Goal: Use online tool/utility: Utilize a website feature to perform a specific function

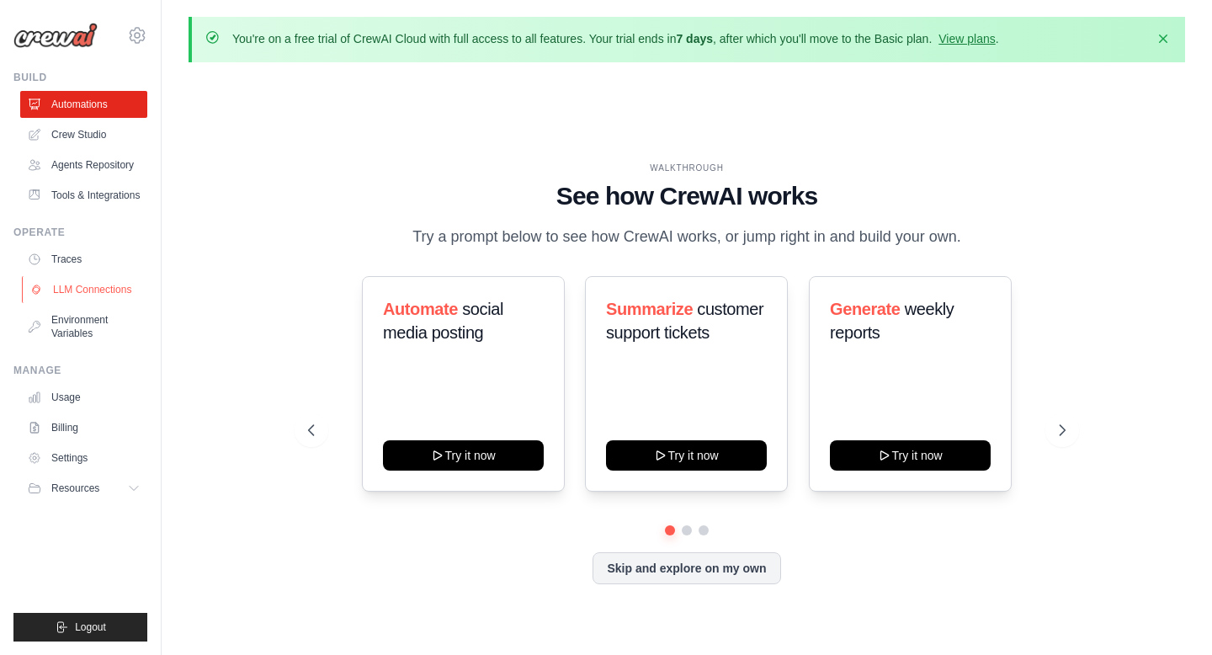
click at [117, 287] on link "LLM Connections" at bounding box center [85, 289] width 127 height 27
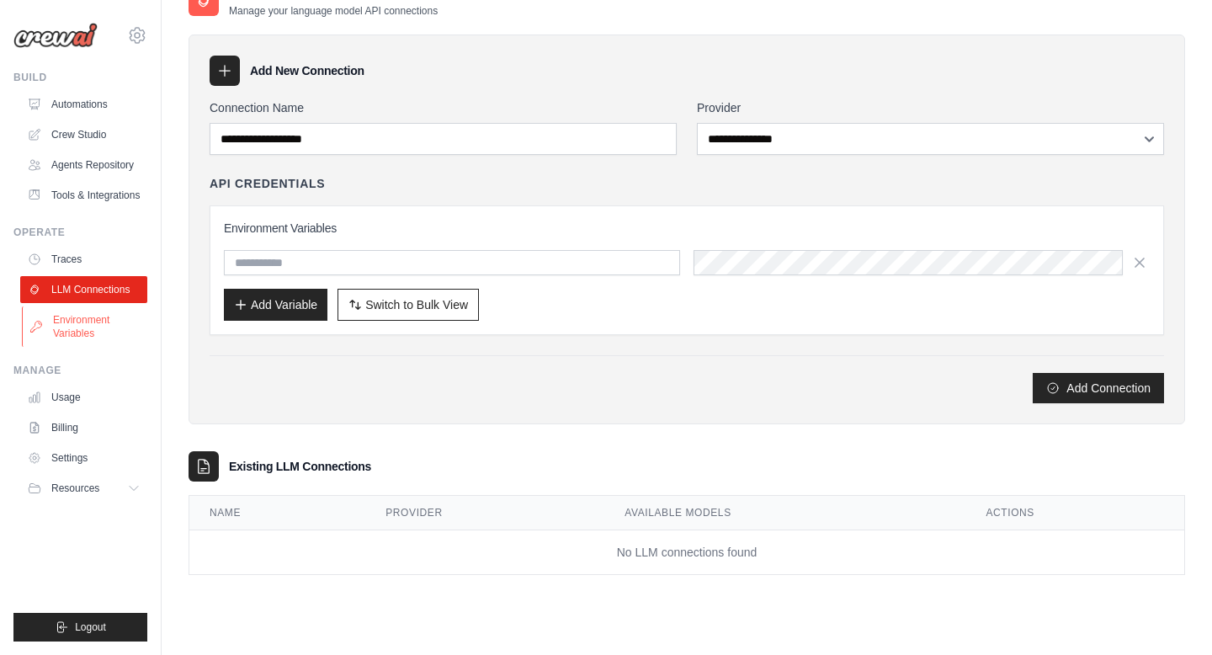
scroll to position [92, 0]
click at [103, 199] on link "Tools & Integrations" at bounding box center [85, 195] width 127 height 27
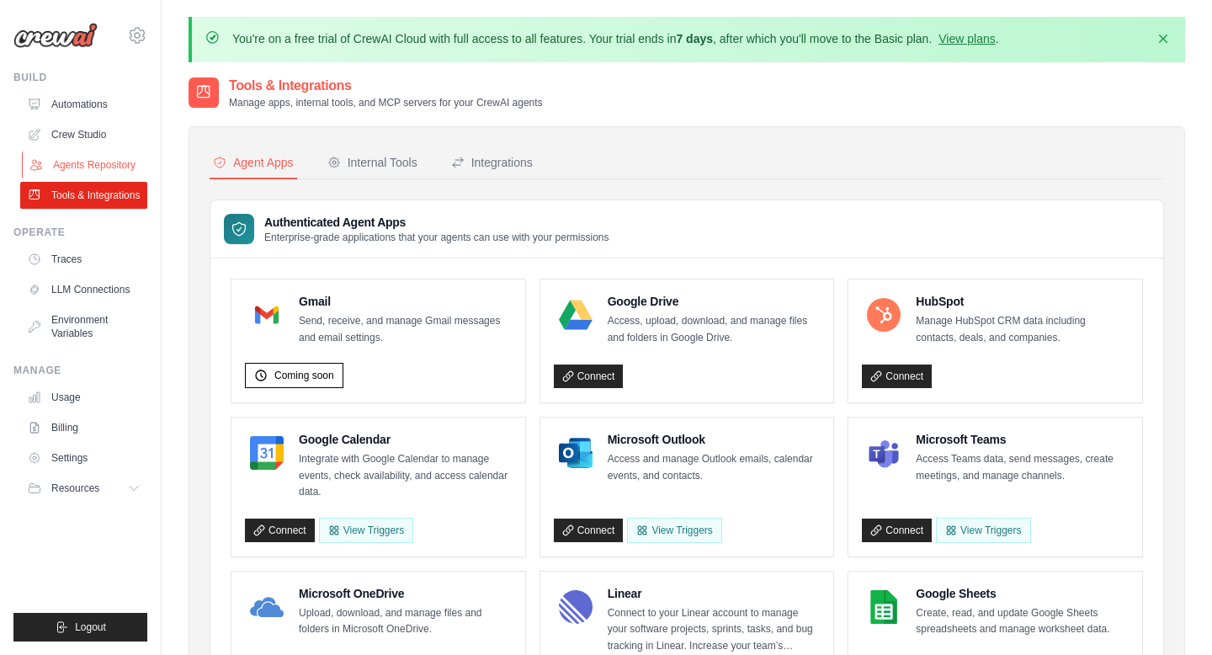
click at [102, 173] on link "Agents Repository" at bounding box center [85, 165] width 127 height 27
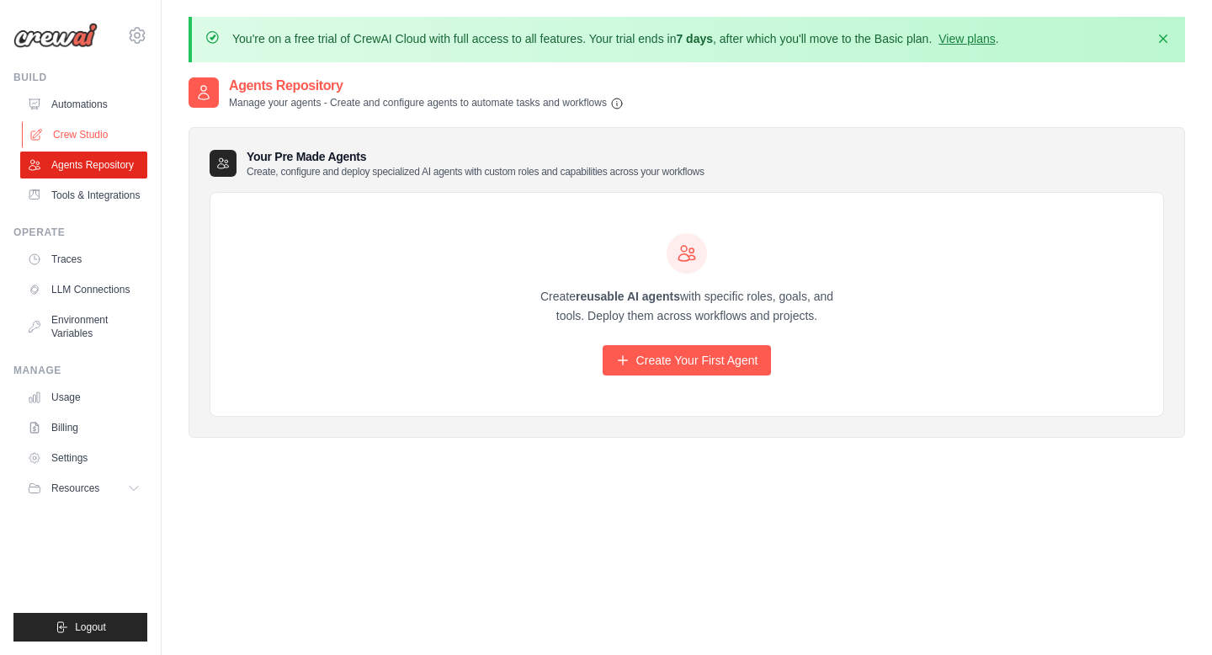
click at [103, 140] on link "Crew Studio" at bounding box center [85, 134] width 127 height 27
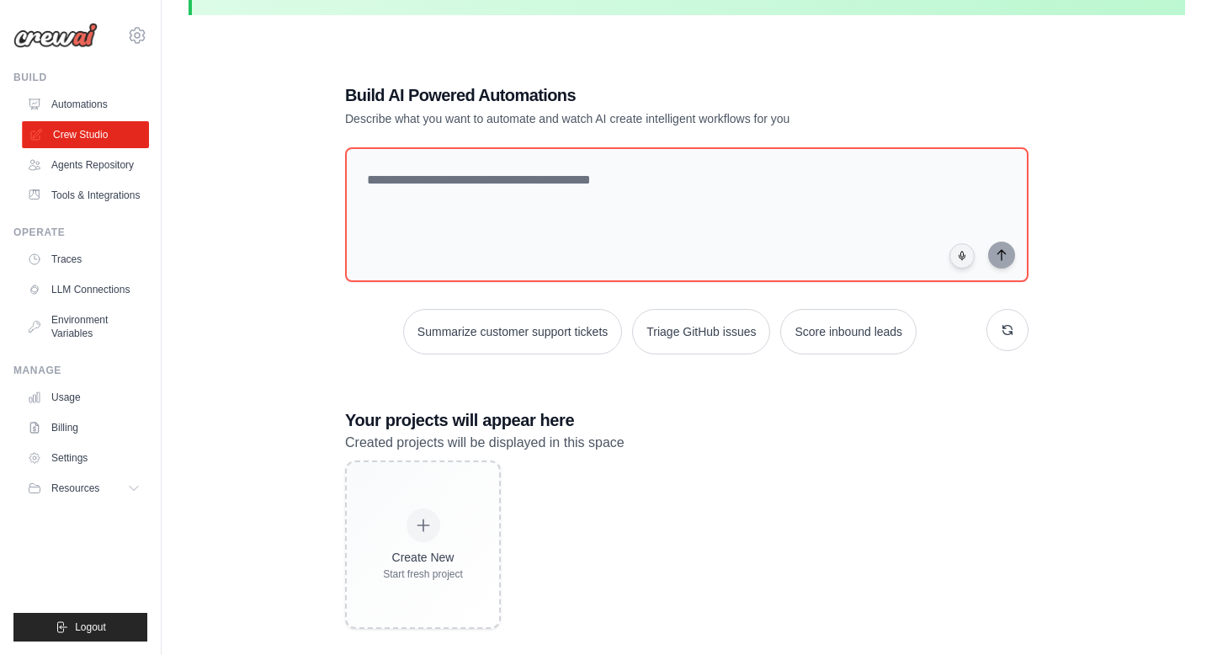
scroll to position [48, 0]
click at [150, 109] on div "[EMAIL_ADDRESS][DOMAIN_NAME] Settings Build Automations" at bounding box center [81, 327] width 162 height 655
click at [125, 109] on link "Automations" at bounding box center [85, 104] width 127 height 27
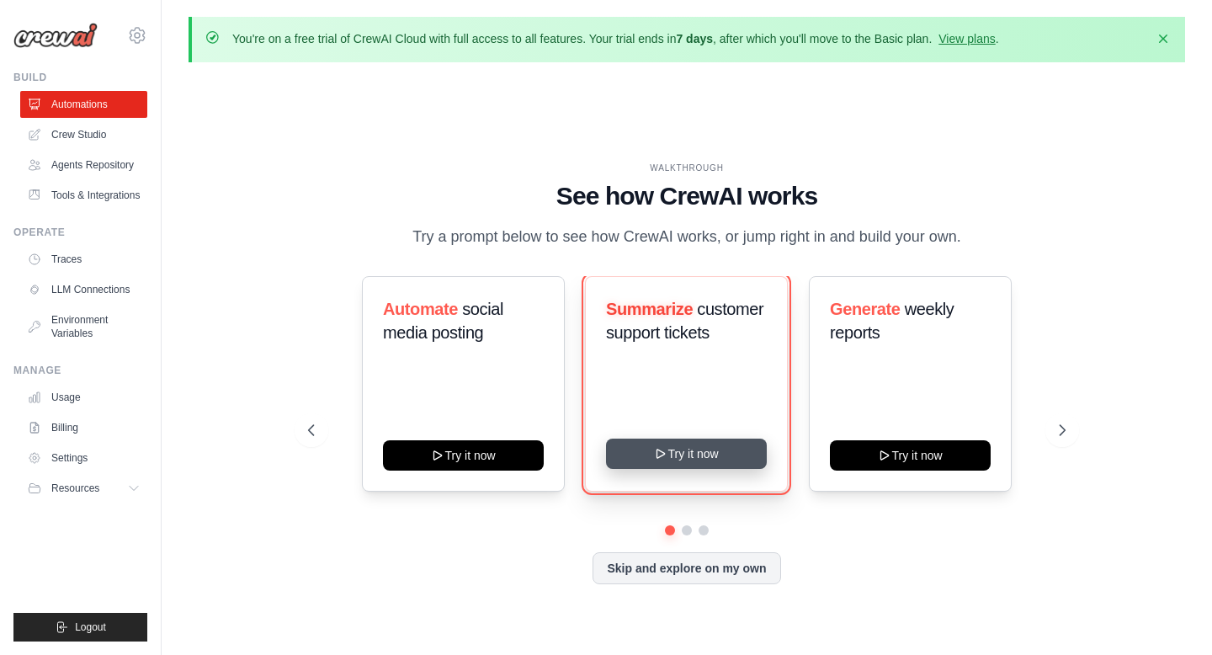
click at [616, 453] on button "Try it now" at bounding box center [686, 454] width 161 height 30
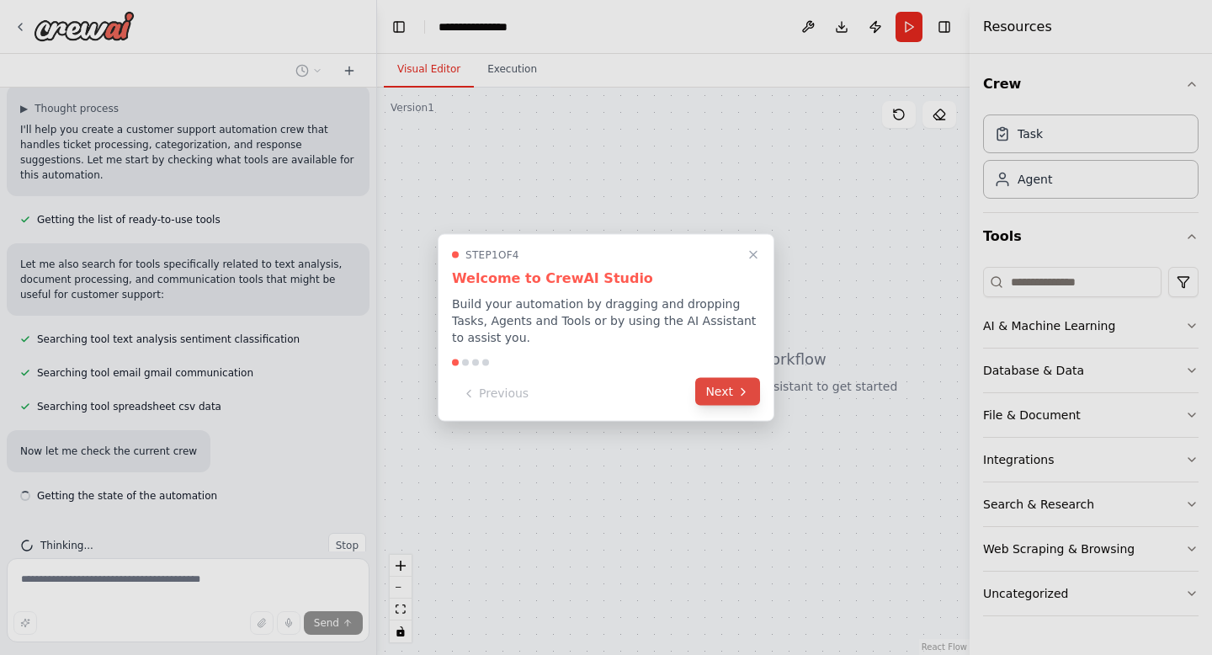
scroll to position [293, 0]
click at [732, 395] on button "Next" at bounding box center [727, 392] width 65 height 28
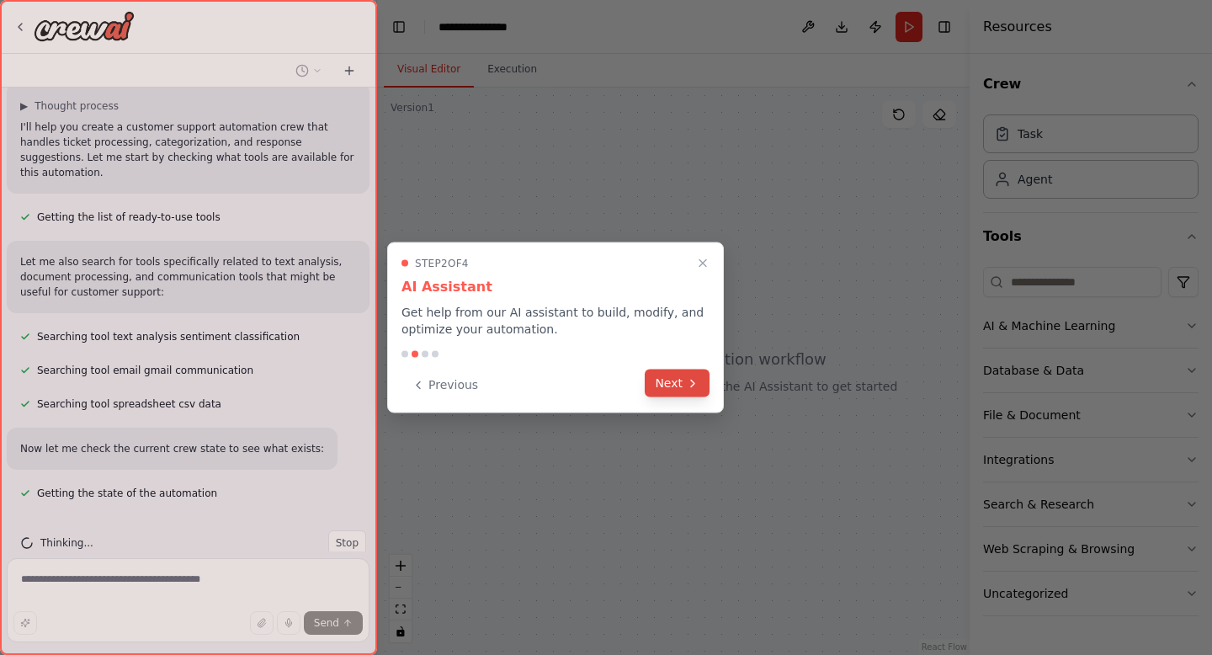
click at [670, 386] on button "Next" at bounding box center [677, 384] width 65 height 28
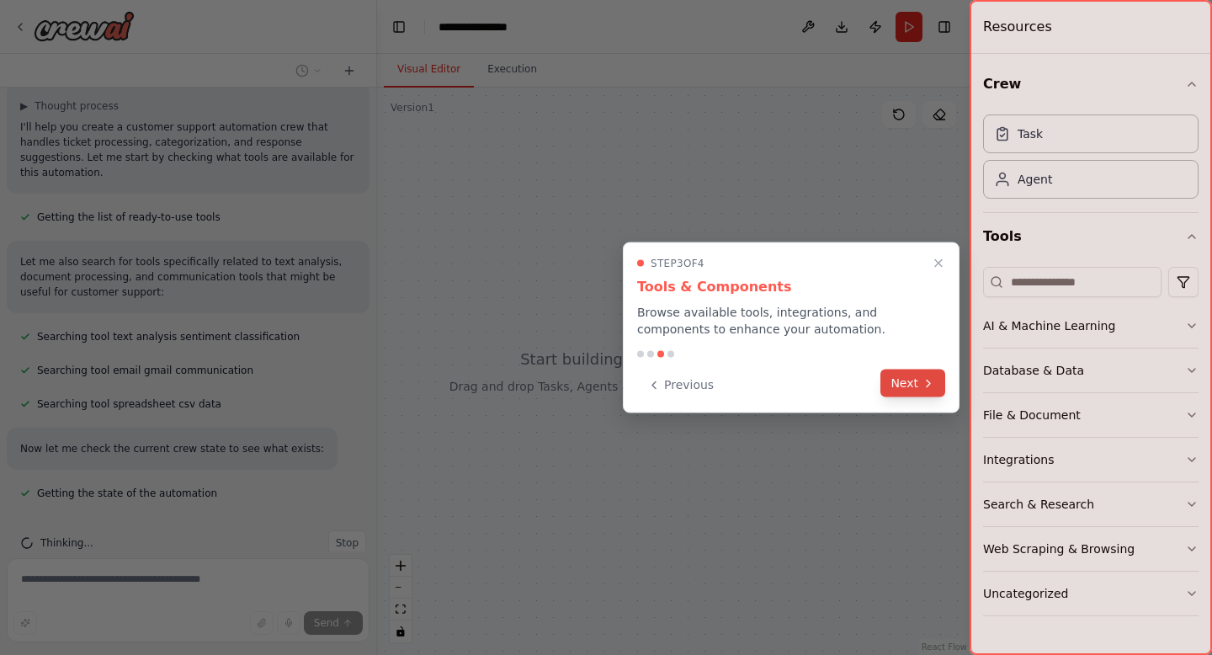
click at [899, 379] on button "Next" at bounding box center [913, 384] width 65 height 28
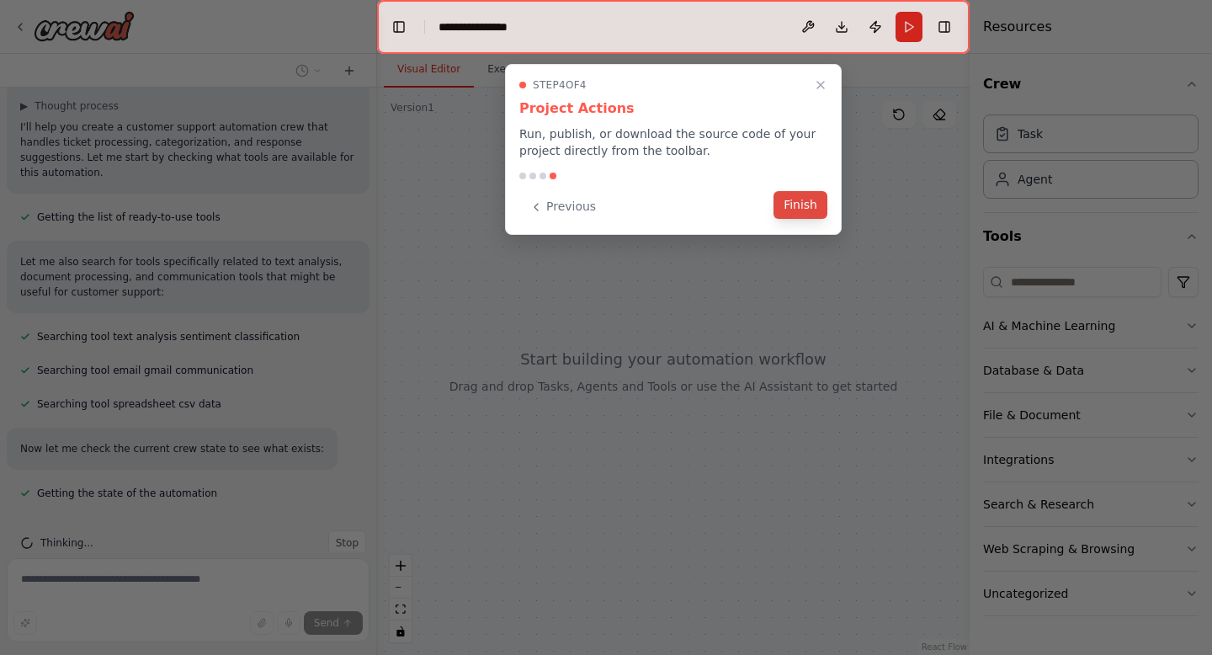
click at [796, 205] on button "Finish" at bounding box center [801, 205] width 54 height 28
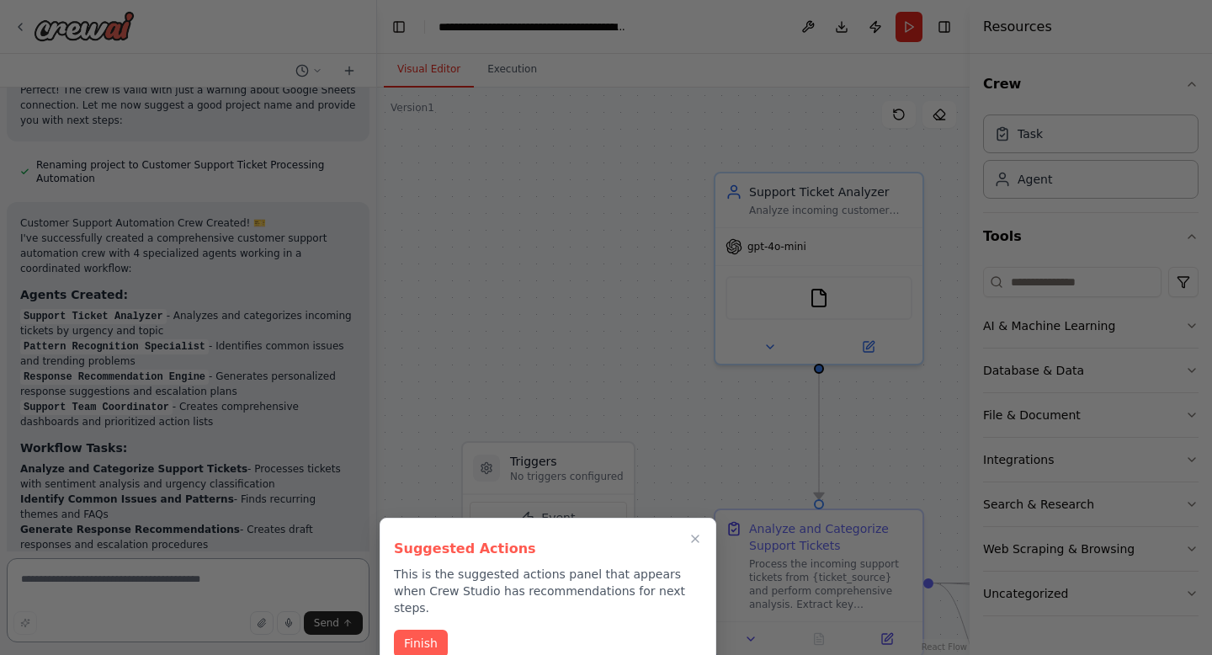
scroll to position [1086, 0]
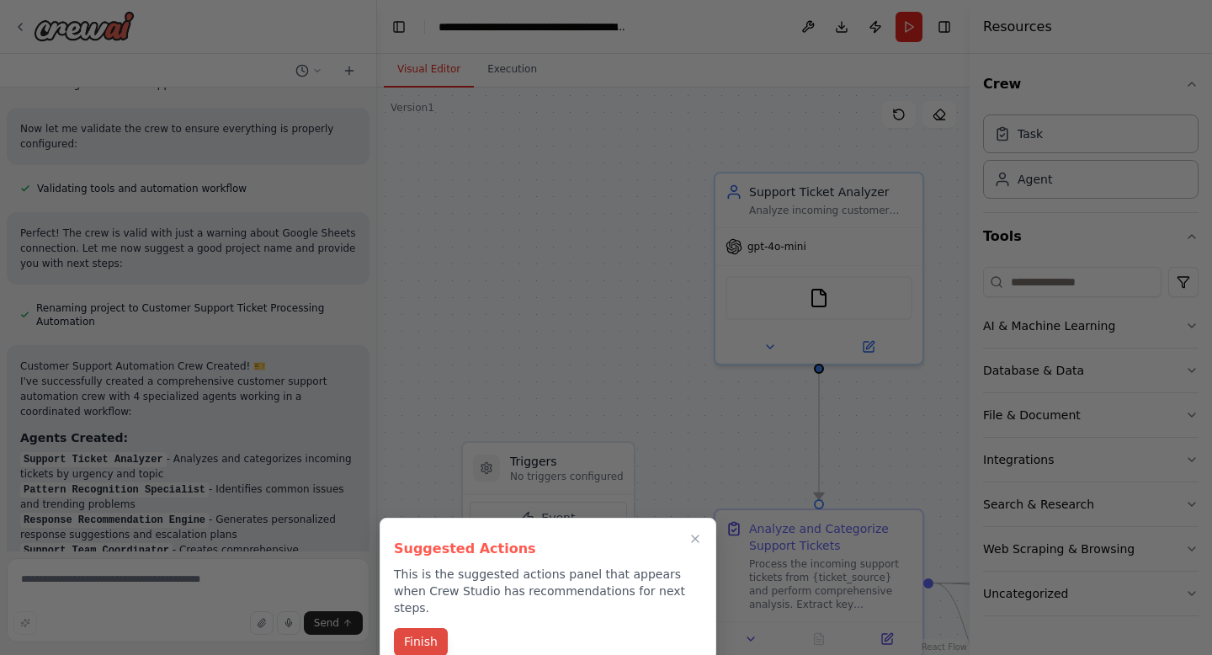
click at [423, 628] on button "Finish" at bounding box center [421, 642] width 54 height 28
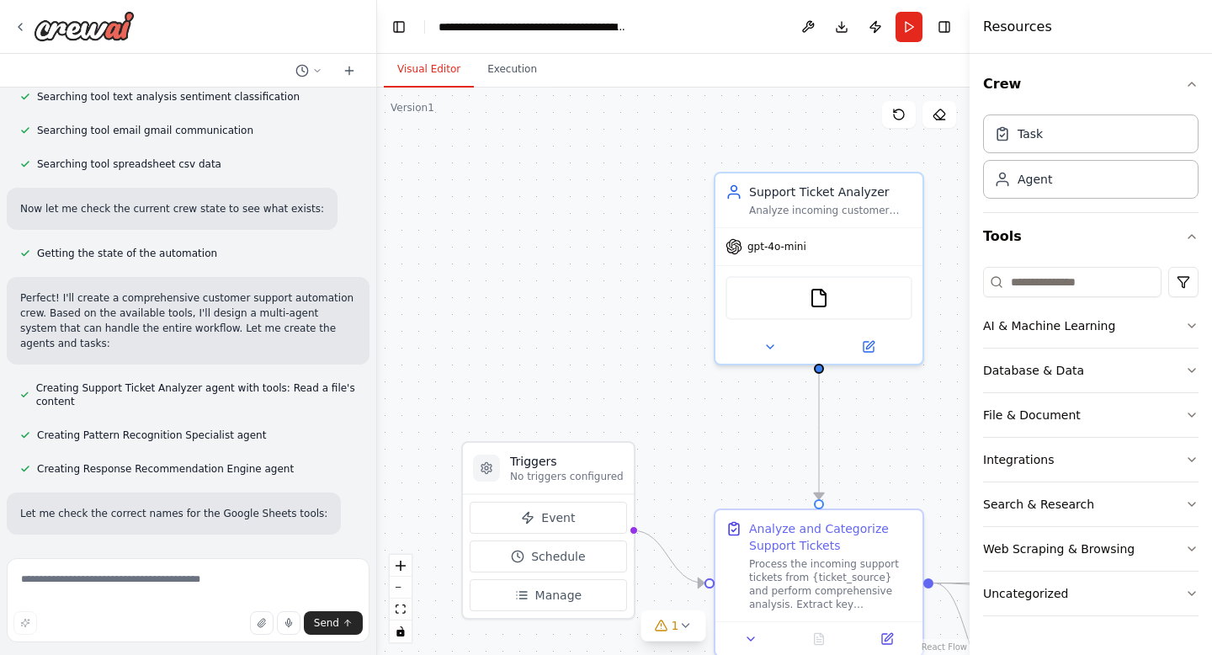
scroll to position [303, 0]
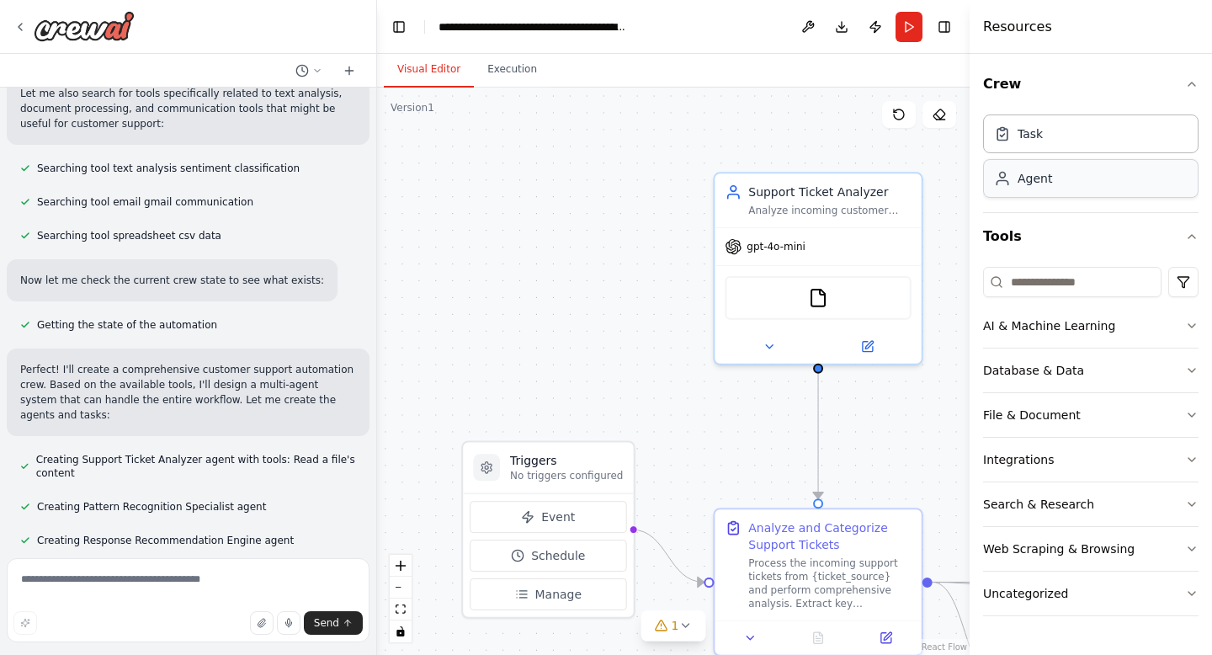
click at [1148, 176] on div "Agent" at bounding box center [1091, 178] width 216 height 39
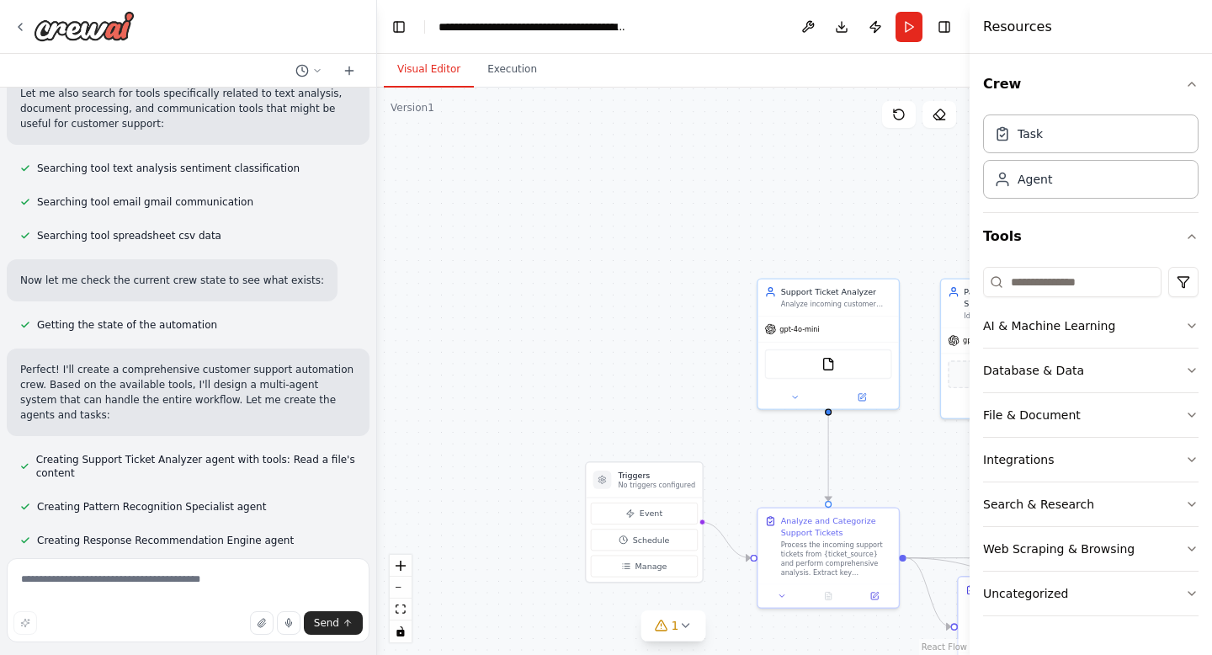
click at [896, 443] on div ".deletable-edge-delete-btn { width: 20px; height: 20px; border: 0px solid #ffff…" at bounding box center [673, 371] width 593 height 567
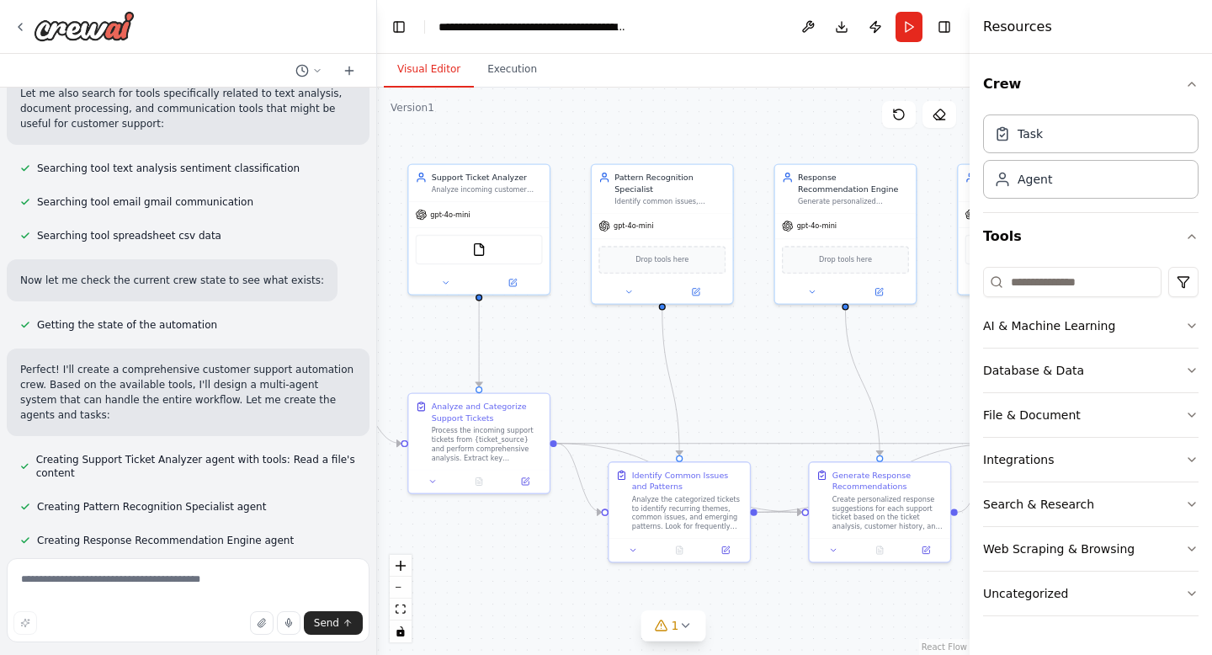
drag, startPoint x: 689, startPoint y: 413, endPoint x: 327, endPoint y: 316, distance: 375.0
click at [337, 322] on div "Create a crew that automatically reads through customer support tickets, catego…" at bounding box center [606, 327] width 1212 height 655
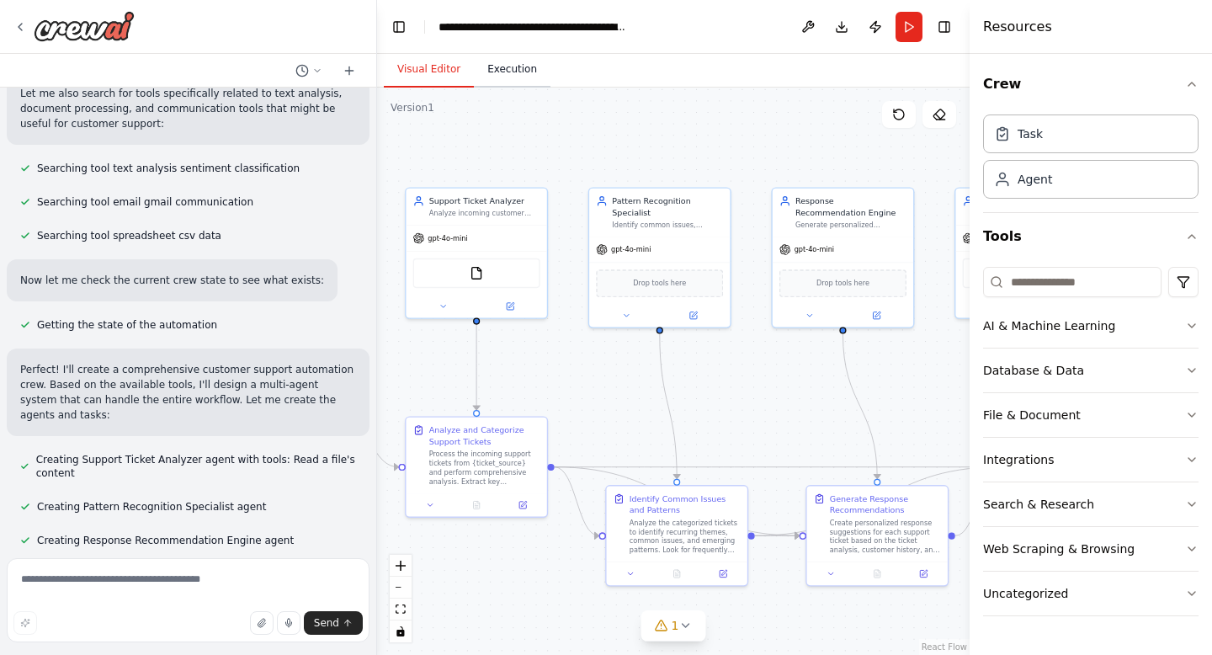
click at [526, 65] on button "Execution" at bounding box center [512, 69] width 77 height 35
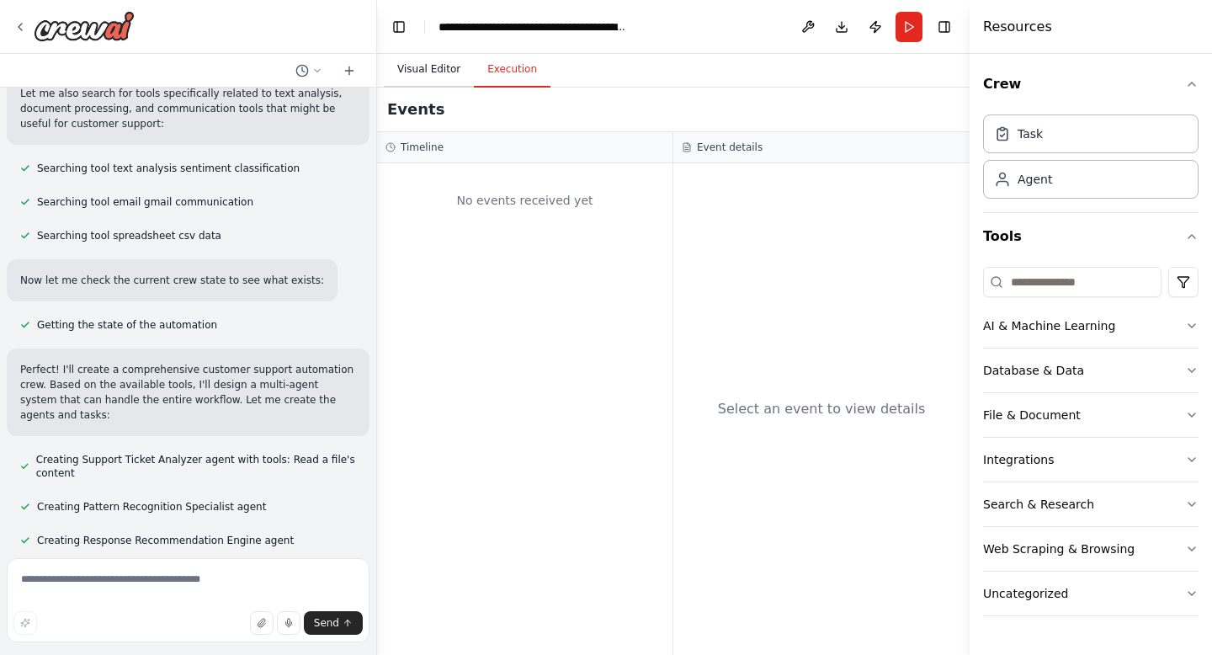
click at [456, 72] on button "Visual Editor" at bounding box center [429, 69] width 90 height 35
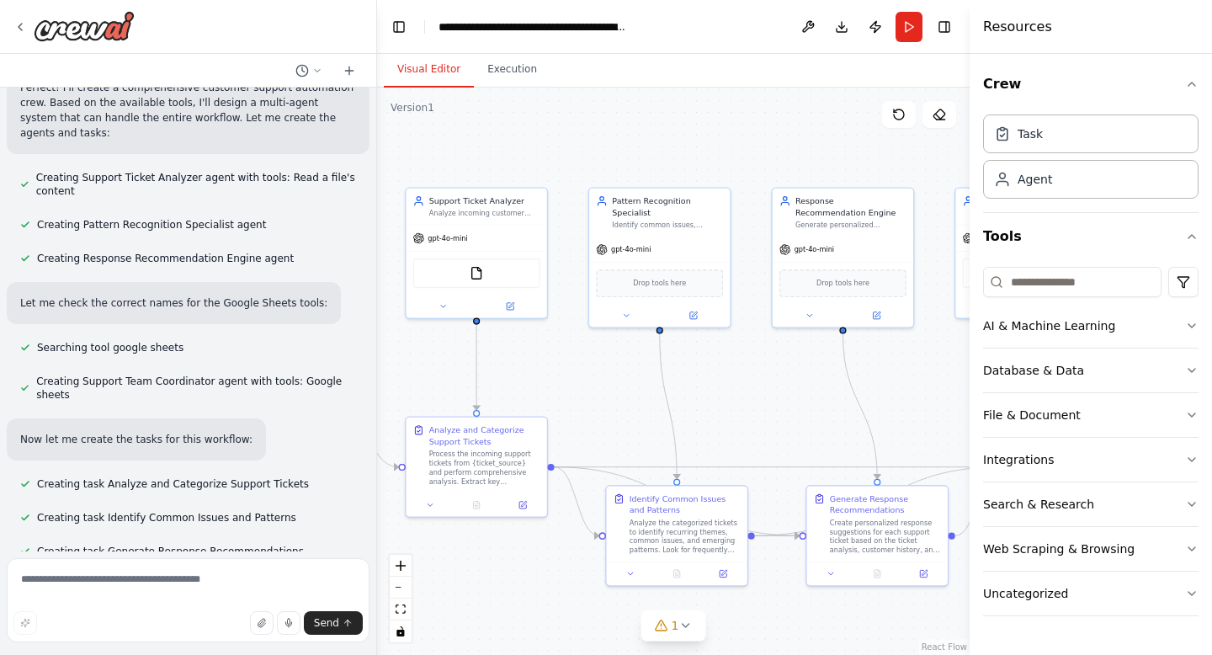
scroll to position [0, 0]
